Goal: Task Accomplishment & Management: Manage account settings

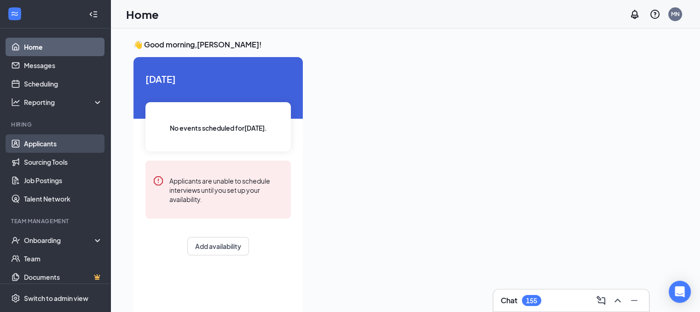
click at [57, 140] on link "Applicants" at bounding box center [63, 143] width 79 height 18
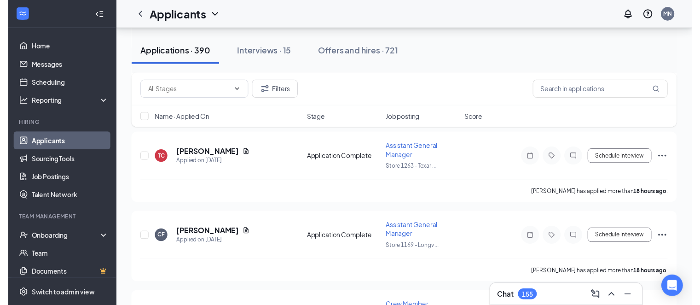
scroll to position [954, 0]
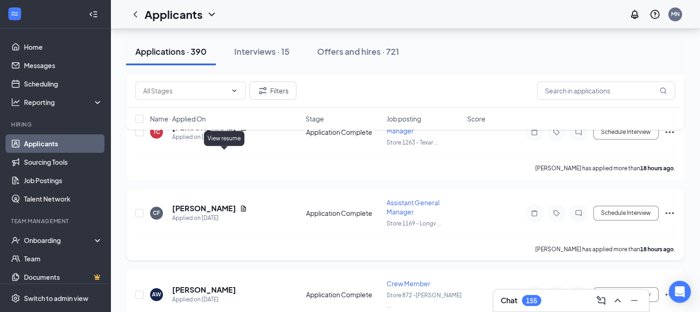
click at [240, 205] on icon "Document" at bounding box center [243, 208] width 7 height 7
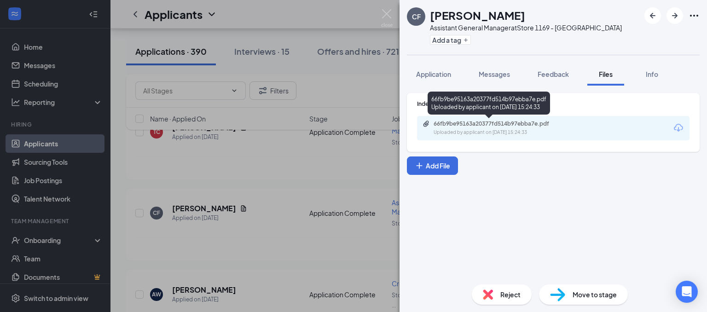
click at [512, 127] on div "66fb9be95163a20377fd514b97ebba7e.pdf" at bounding box center [498, 123] width 129 height 7
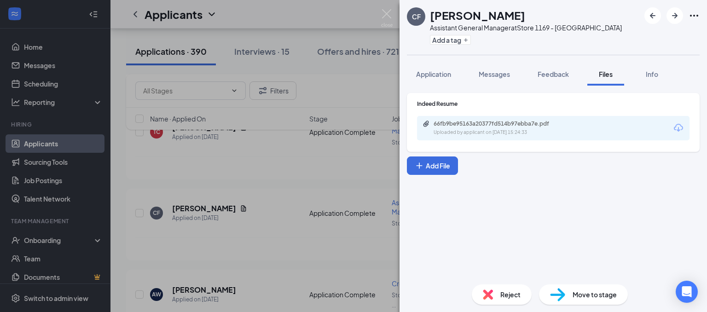
click at [502, 293] on span "Reject" at bounding box center [510, 295] width 20 height 10
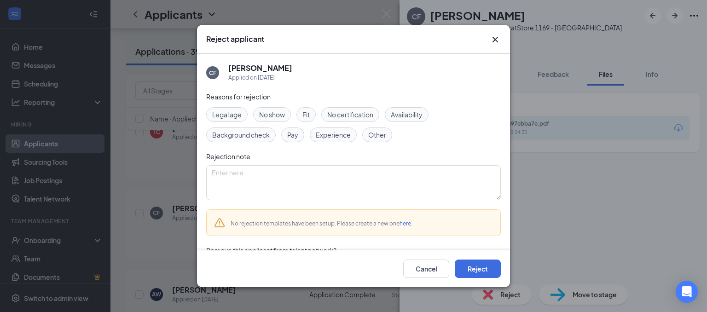
click at [341, 136] on span "Experience" at bounding box center [333, 135] width 35 height 10
click at [464, 268] on button "Reject" at bounding box center [478, 269] width 46 height 18
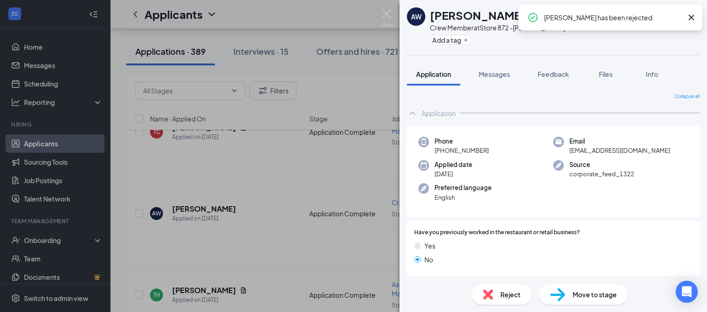
click at [297, 201] on div "AW [PERSON_NAME] Crew Member at Store 872 -[PERSON_NAME] Dr. Add a tag Applicat…" at bounding box center [353, 156] width 707 height 312
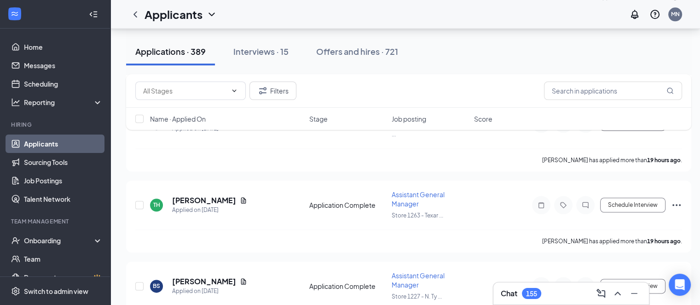
scroll to position [1063, 0]
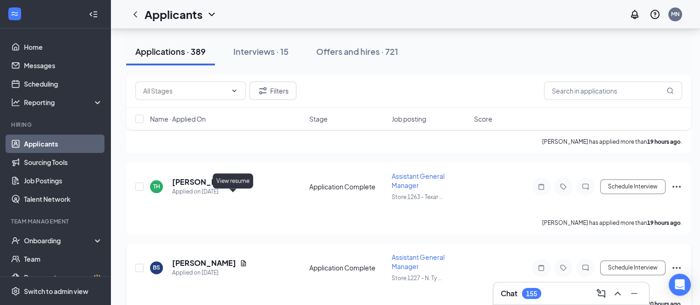
click at [241, 260] on icon "Document" at bounding box center [243, 263] width 5 height 6
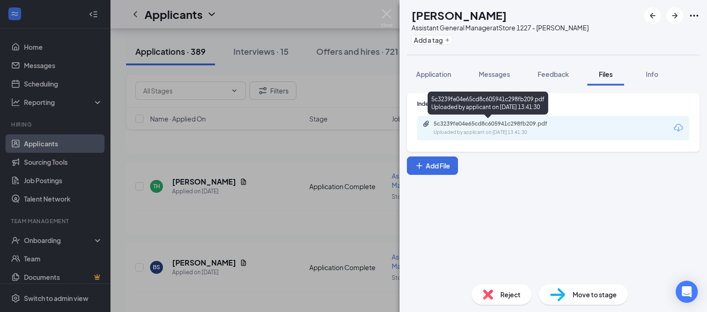
click at [481, 125] on div "5c3239fe04e65cd8c605941c298fb209.pdf" at bounding box center [498, 123] width 129 height 7
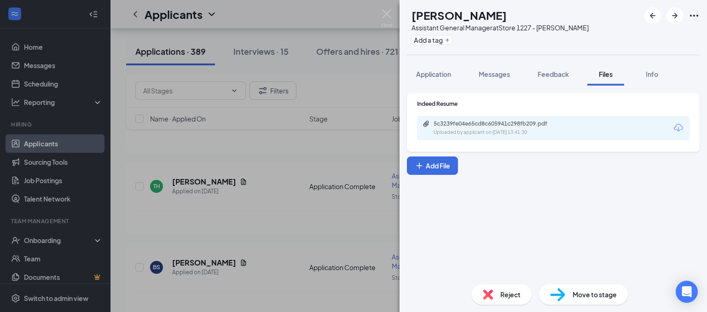
click at [288, 166] on div "BS [PERSON_NAME] Assistant General Manager at Store 1227 - [PERSON_NAME] Add a …" at bounding box center [353, 156] width 707 height 312
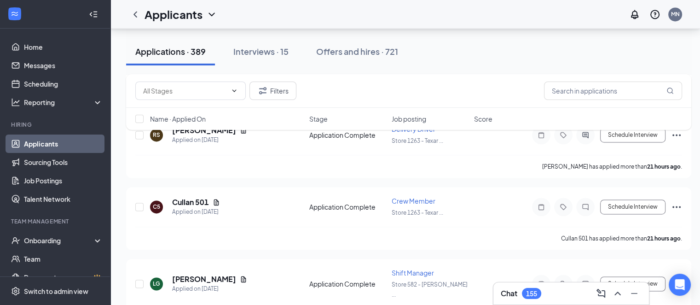
scroll to position [1419, 0]
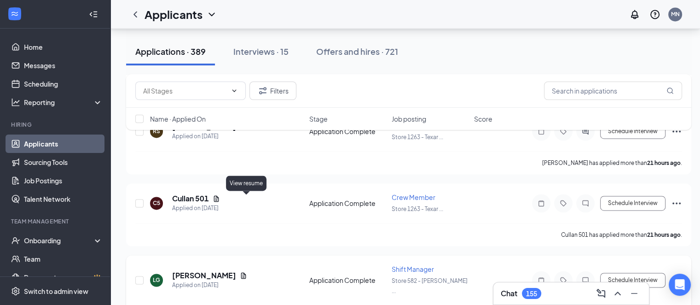
click at [246, 272] on icon "Document" at bounding box center [243, 275] width 5 height 6
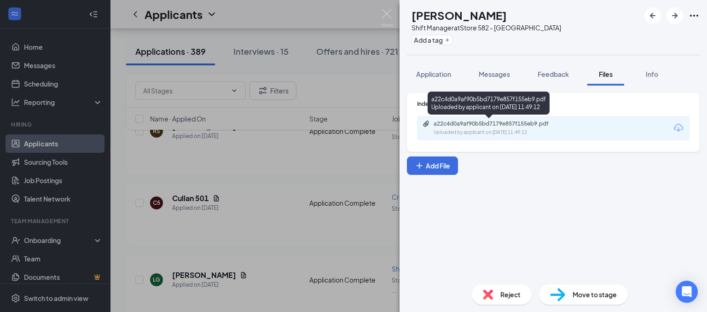
click at [505, 133] on div "Uploaded by applicant on [DATE] 11:49:12" at bounding box center [503, 132] width 138 height 7
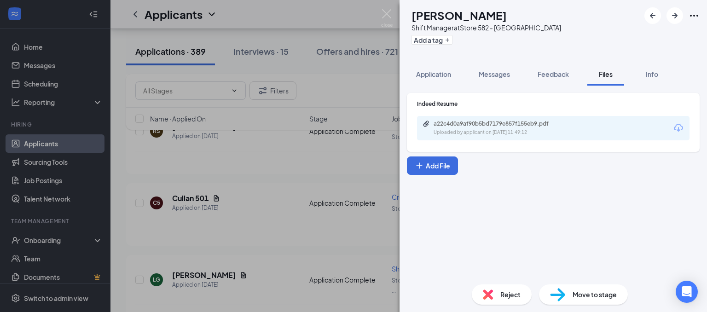
click at [270, 203] on div "LG [PERSON_NAME] Shift Manager at Store 582 - [GEOGRAPHIC_DATA] Add a tag Appli…" at bounding box center [353, 156] width 707 height 312
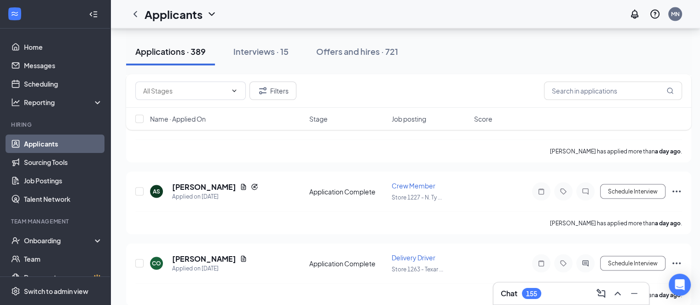
scroll to position [1897, 0]
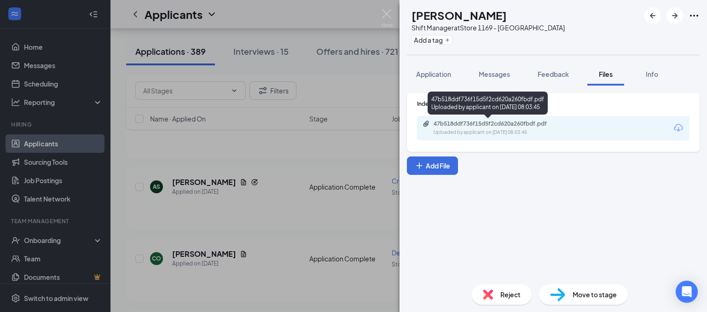
click at [464, 126] on div "47b518ddf736f15d5f2cd620a260fbdf.pdf" at bounding box center [498, 123] width 129 height 7
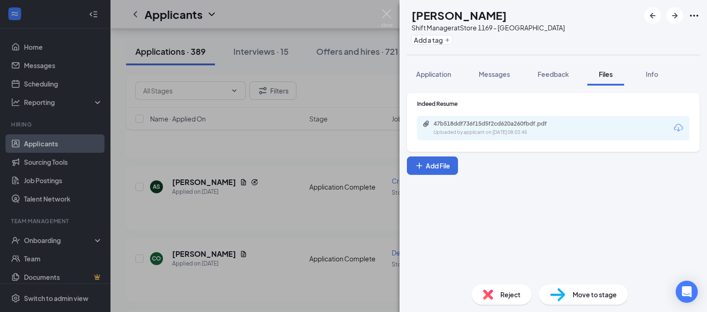
click at [295, 234] on div "PC [PERSON_NAME] Shift Manager at Store 1169 - Longview Add a tag Application M…" at bounding box center [353, 156] width 707 height 312
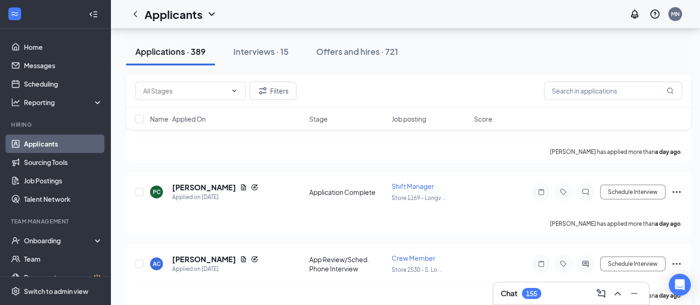
scroll to position [2029, 0]
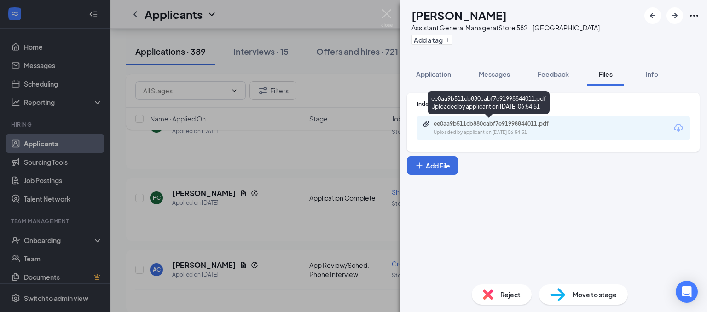
click at [479, 122] on div "ee0aa9b511cb880cabf7e91998844011.pdf" at bounding box center [498, 123] width 129 height 7
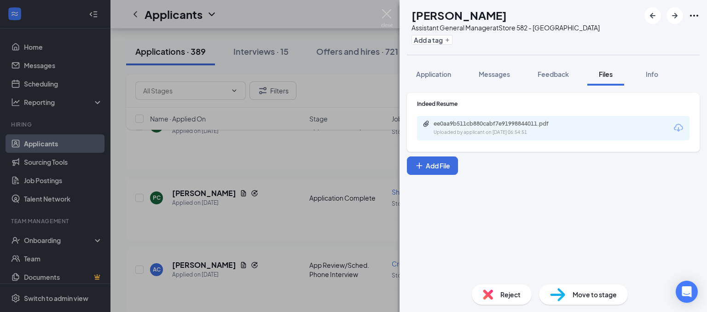
click at [514, 296] on span "Reject" at bounding box center [510, 295] width 20 height 10
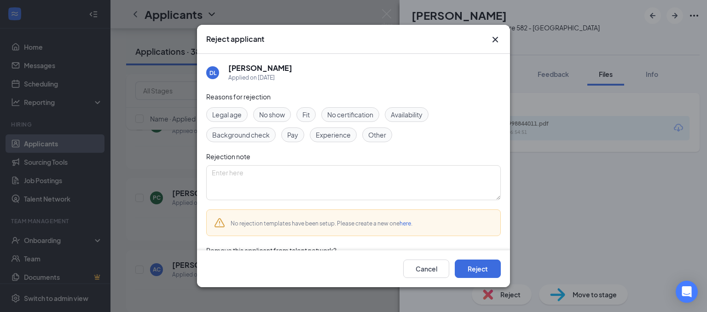
click at [334, 135] on span "Experience" at bounding box center [333, 135] width 35 height 10
click at [467, 269] on button "Reject" at bounding box center [478, 269] width 46 height 18
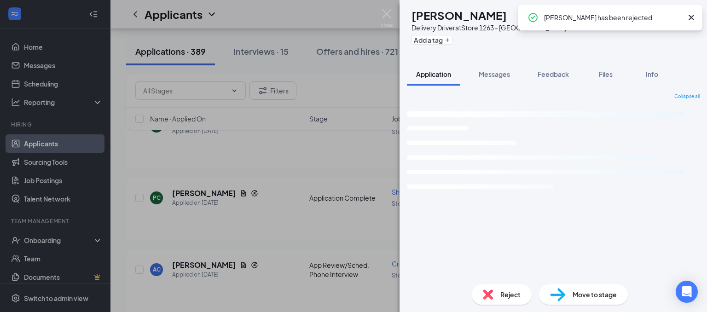
click at [278, 205] on div "RA [PERSON_NAME] Delivery Driver at Store 1263 - Texarkana Add a tag Applicatio…" at bounding box center [353, 156] width 707 height 312
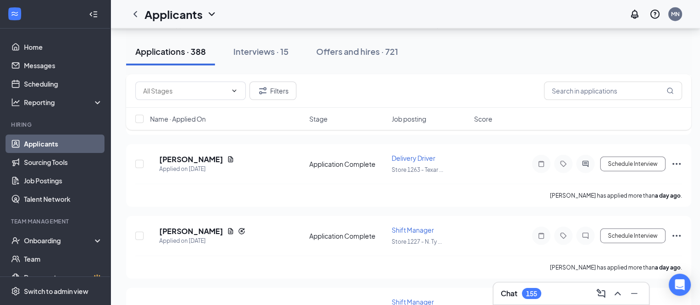
scroll to position [2250, 0]
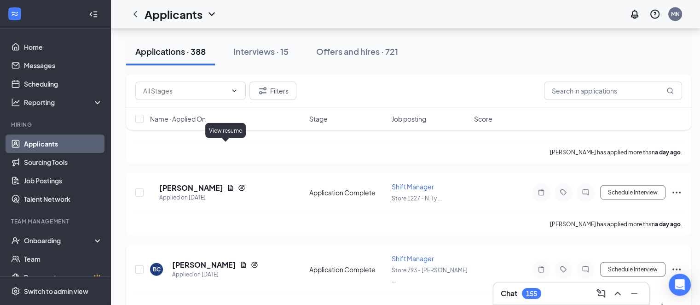
click at [241, 261] on icon "Document" at bounding box center [243, 264] width 5 height 6
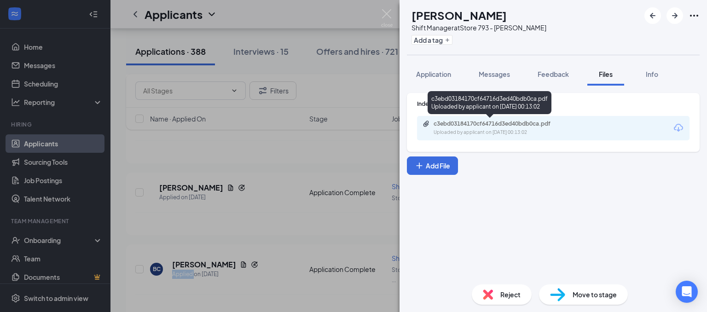
click at [526, 129] on div "Uploaded by applicant on [DATE] 00:13:02" at bounding box center [503, 132] width 138 height 7
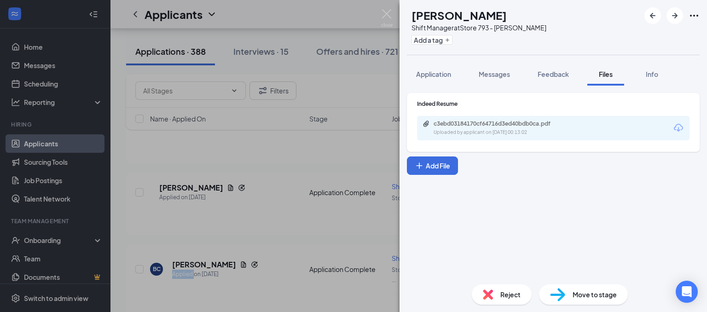
click at [306, 167] on div "BC [PERSON_NAME] Shift Manager at Store 793 - [PERSON_NAME] Add a tag Applicati…" at bounding box center [353, 156] width 707 height 312
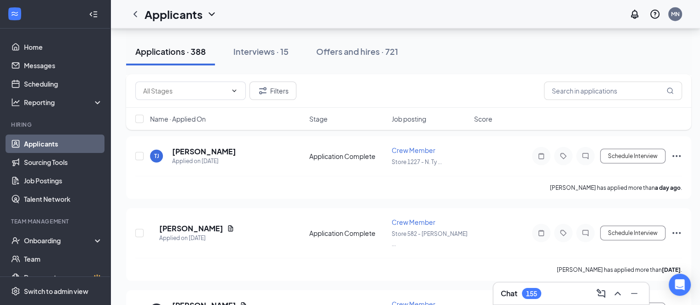
scroll to position [2534, 0]
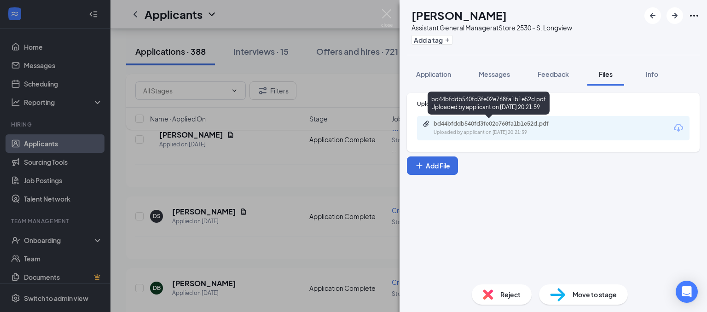
click at [461, 123] on div "bd44bfddb540fd3fe02e768fa1b1e52d.pdf" at bounding box center [498, 123] width 129 height 7
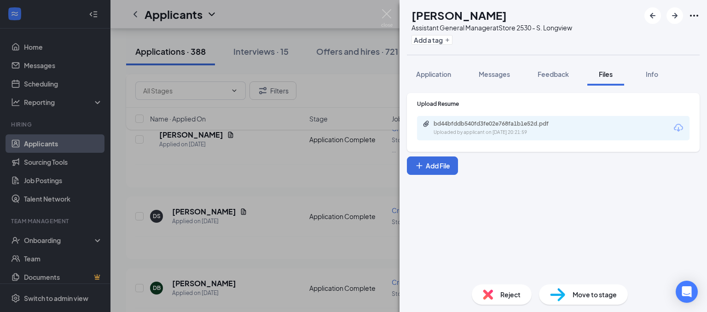
click at [508, 298] on span "Reject" at bounding box center [510, 295] width 20 height 10
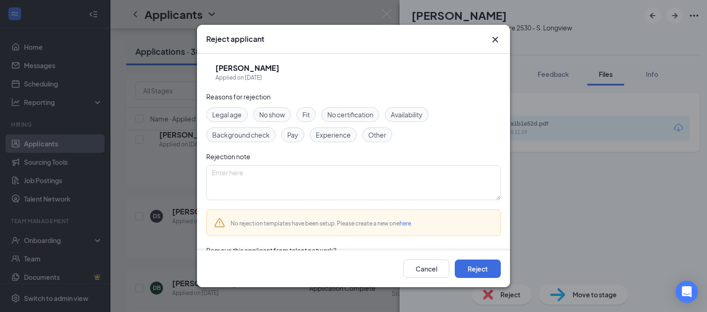
click at [331, 133] on span "Experience" at bounding box center [333, 135] width 35 height 10
click at [473, 270] on button "Reject" at bounding box center [478, 269] width 46 height 18
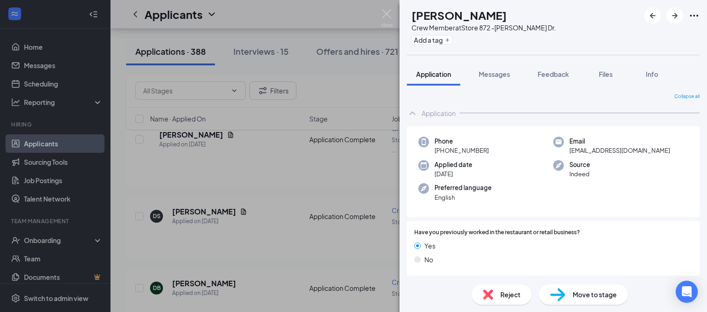
click at [319, 23] on div "TS [PERSON_NAME] Crew Member at Store 872 -[PERSON_NAME] Dr. Add a tag Applicat…" at bounding box center [353, 156] width 707 height 312
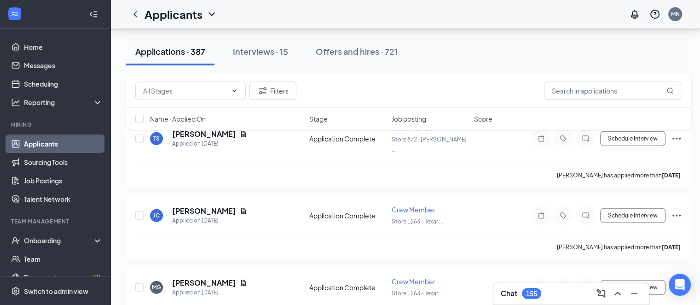
scroll to position [2807, 0]
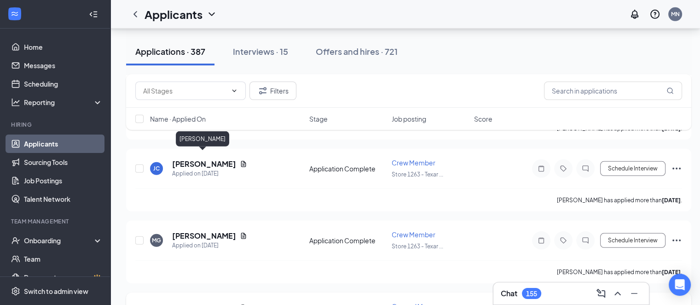
click at [209, 302] on h5 "[PERSON_NAME]" at bounding box center [204, 307] width 64 height 10
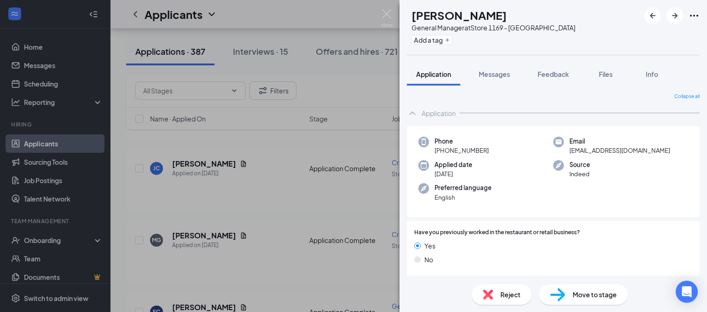
click at [511, 295] on span "Reject" at bounding box center [510, 295] width 20 height 10
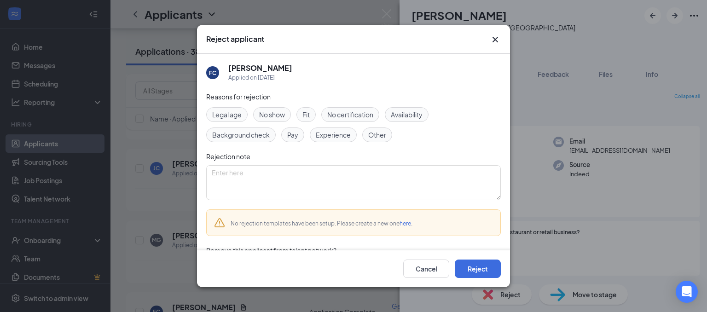
click at [305, 117] on span "Fit" at bounding box center [305, 115] width 7 height 10
click at [467, 266] on button "Reject" at bounding box center [478, 269] width 46 height 18
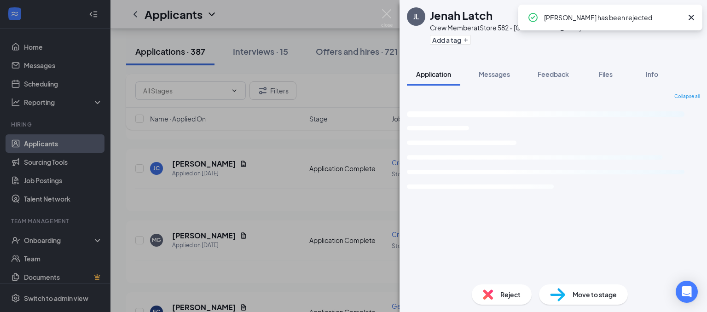
click at [321, 96] on div "JL Jenah Latch Crew Member at Store 582 - [GEOGRAPHIC_DATA] Add a tag Applicati…" at bounding box center [353, 156] width 707 height 312
